Goal: Obtain resource: Obtain resource

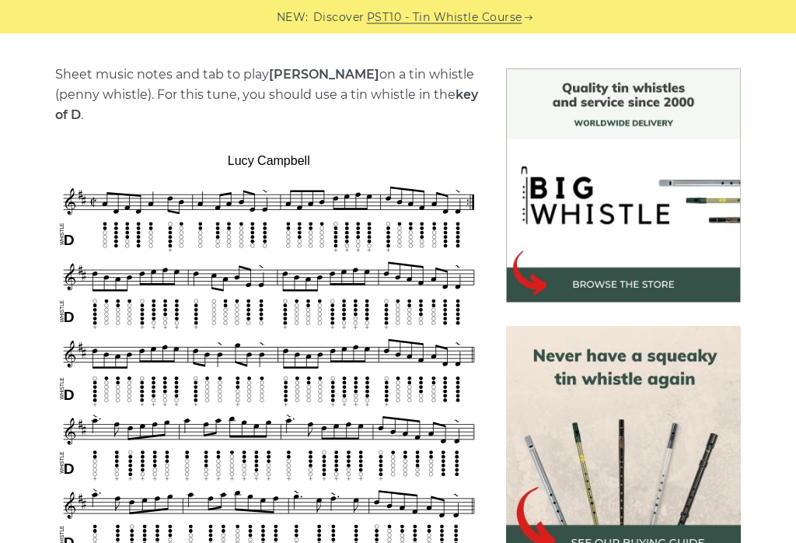
scroll to position [374, 0]
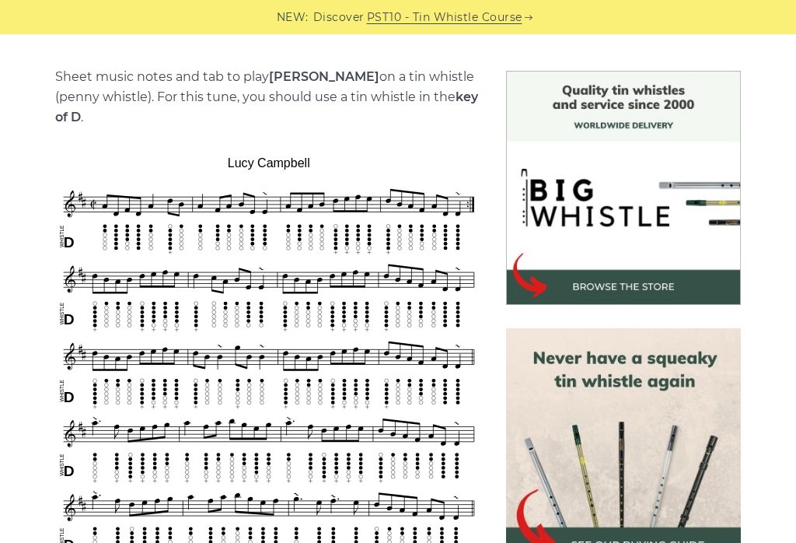
click at [320, 76] on strong "[PERSON_NAME]" at bounding box center [324, 76] width 110 height 15
click at [310, 79] on strong "[PERSON_NAME]" at bounding box center [324, 76] width 110 height 15
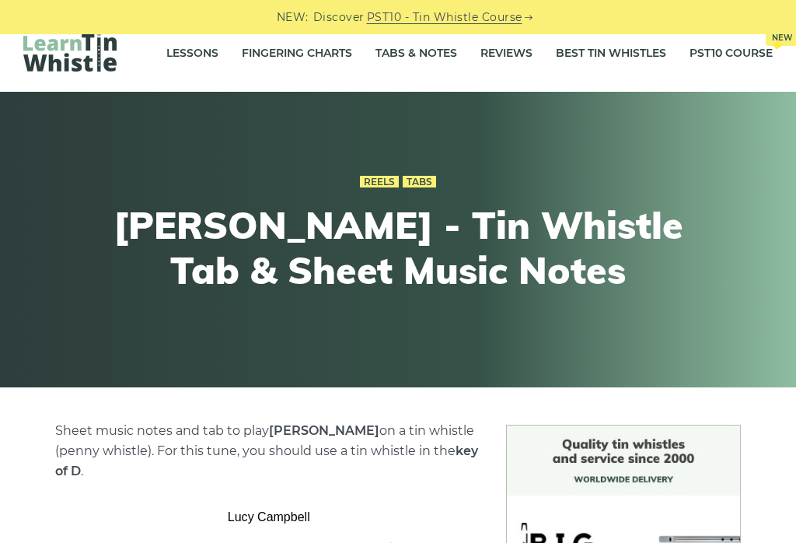
scroll to position [0, 0]
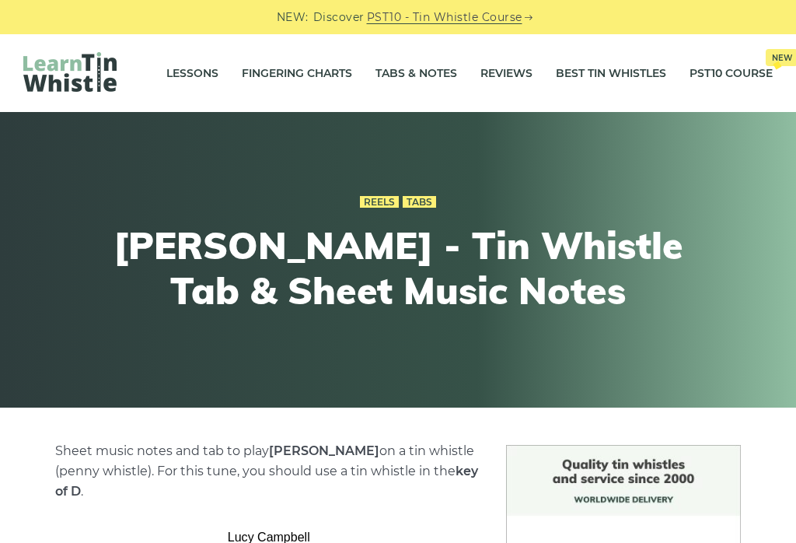
click at [758, 272] on div "Reels Tabs Lucy Campbell - Tin Whistle Tab & Sheet Music Notes" at bounding box center [398, 260] width 781 height 212
click at [383, 204] on link "Reels" at bounding box center [379, 202] width 39 height 12
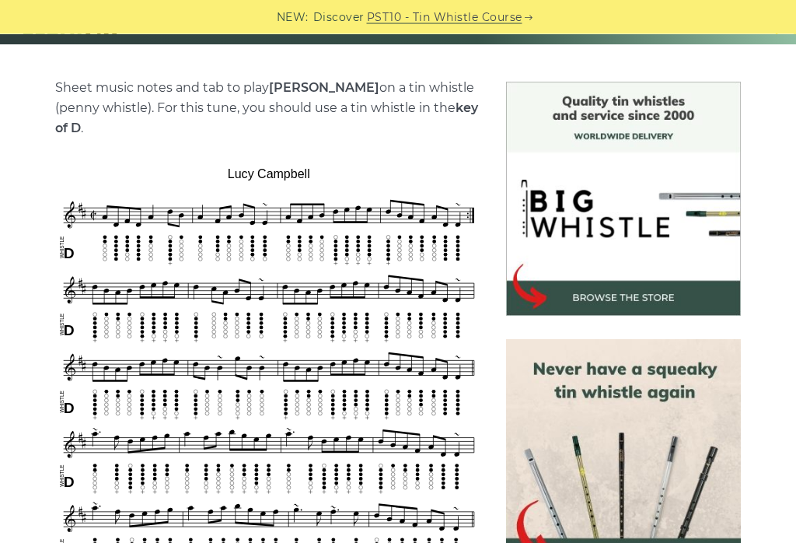
scroll to position [363, 0]
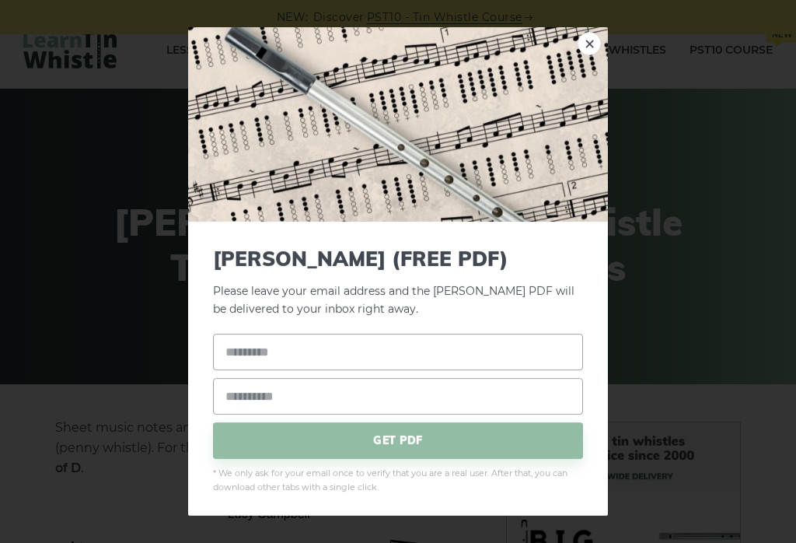
scroll to position [0, 0]
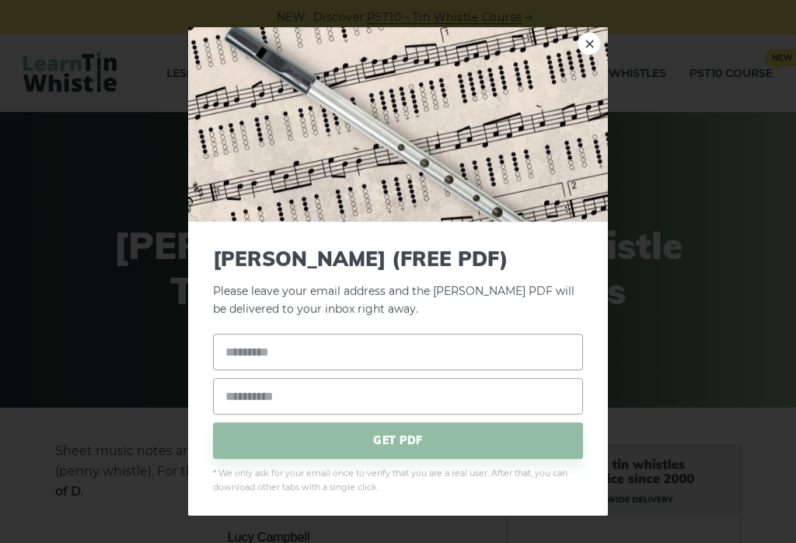
click at [495, 103] on img at bounding box center [398, 124] width 420 height 194
click at [453, 96] on img at bounding box center [398, 124] width 420 height 194
click at [458, 97] on img at bounding box center [398, 124] width 420 height 194
click at [446, 445] on span "GET PDF" at bounding box center [398, 440] width 370 height 37
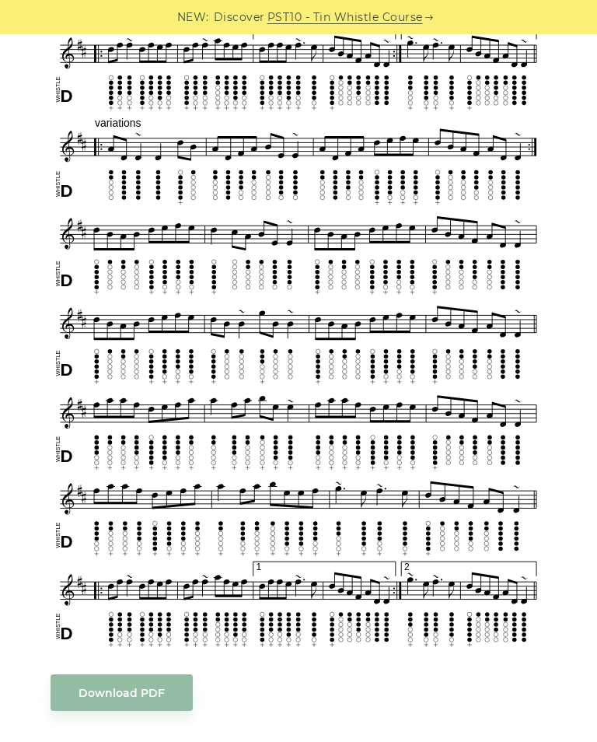
scroll to position [899, 0]
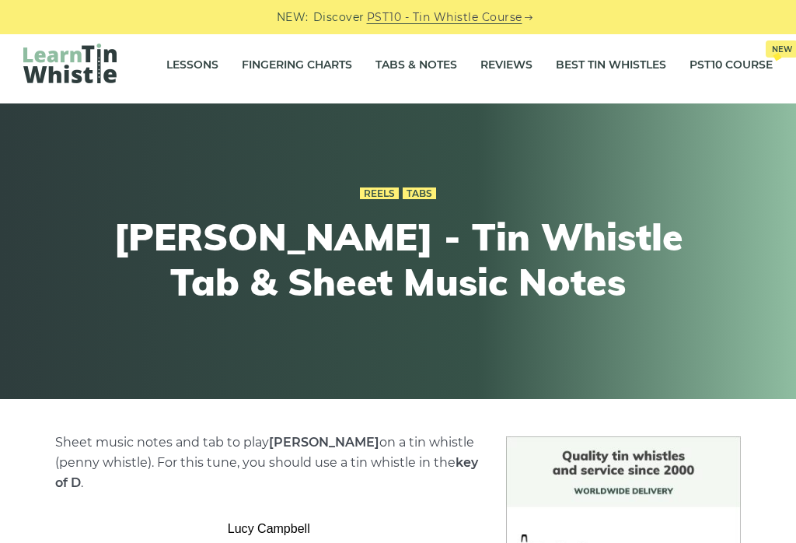
scroll to position [0, 0]
